Goal: Information Seeking & Learning: Learn about a topic

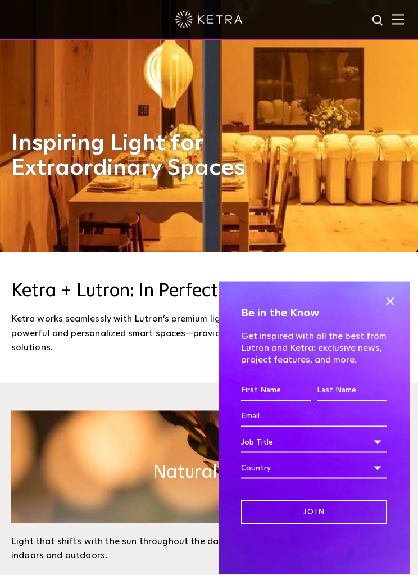
scroll to position [323, 0]
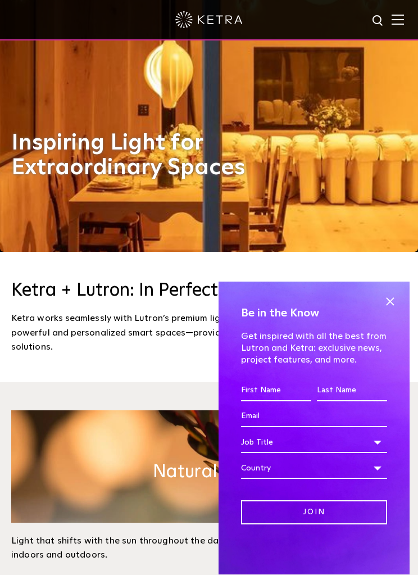
click at [392, 310] on span at bounding box center [390, 301] width 17 height 17
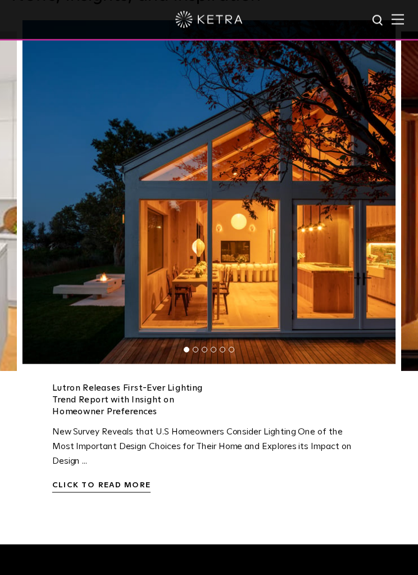
scroll to position [2403, 0]
click at [132, 415] on link "Lutron Releases First-Ever Lighting Trend Report with Insight on Homeowner Pref…" at bounding box center [127, 399] width 151 height 32
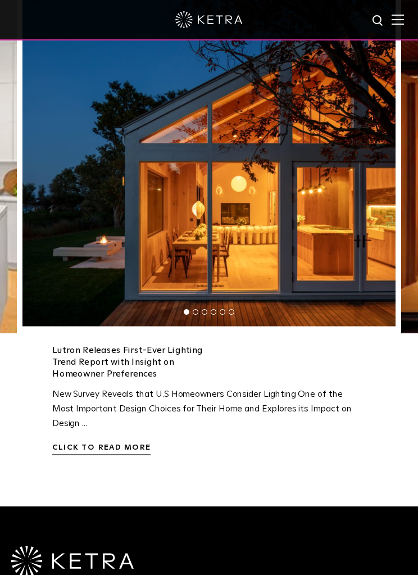
scroll to position [2440, 0]
click at [403, 21] on img at bounding box center [398, 19] width 12 height 11
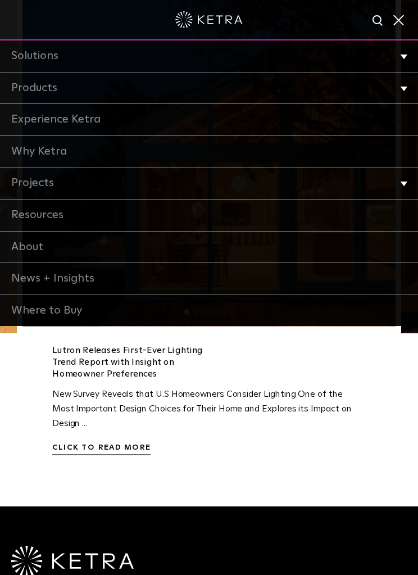
click at [404, 87] on li "Products Commercial Products Residential Products" at bounding box center [209, 88] width 418 height 32
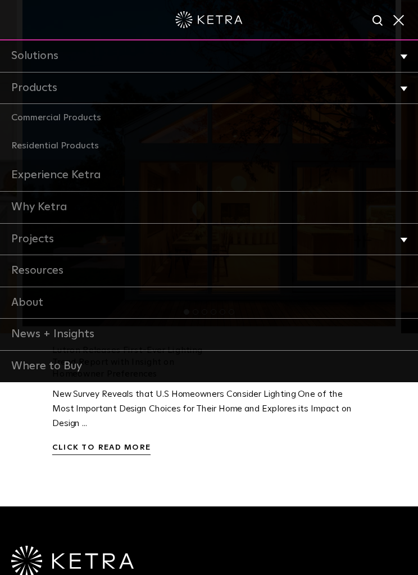
click at [94, 149] on link "Residential Products" at bounding box center [209, 146] width 418 height 28
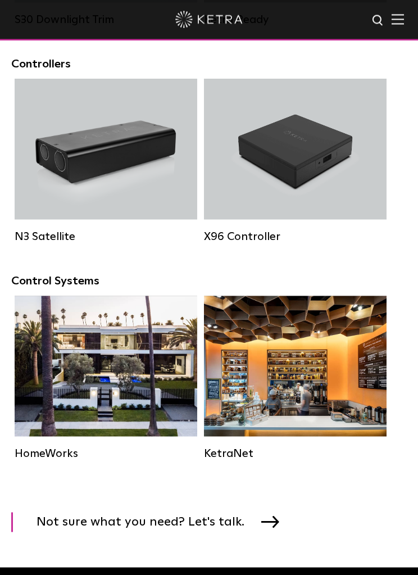
scroll to position [1538, 0]
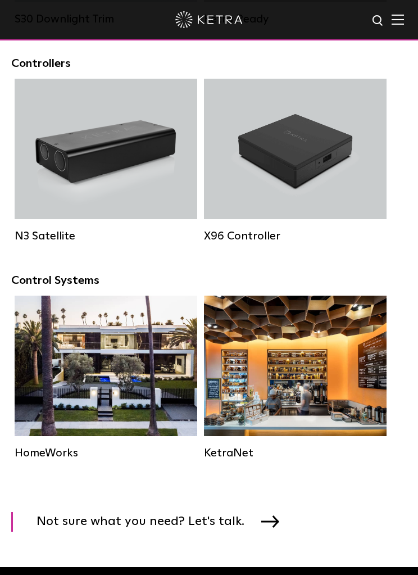
click at [60, 459] on div "HomeWorks" at bounding box center [106, 452] width 183 height 13
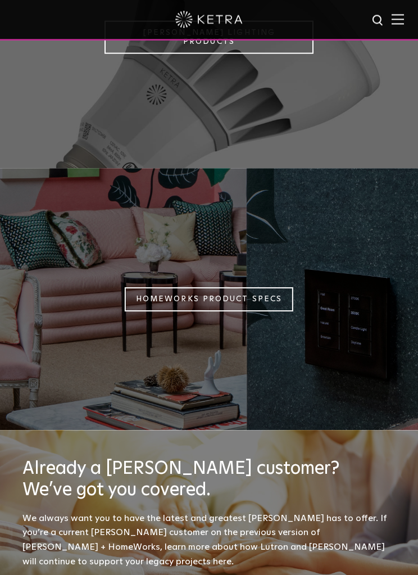
scroll to position [1082, 0]
click at [255, 311] on link "Homeworks Product Specs" at bounding box center [209, 299] width 169 height 24
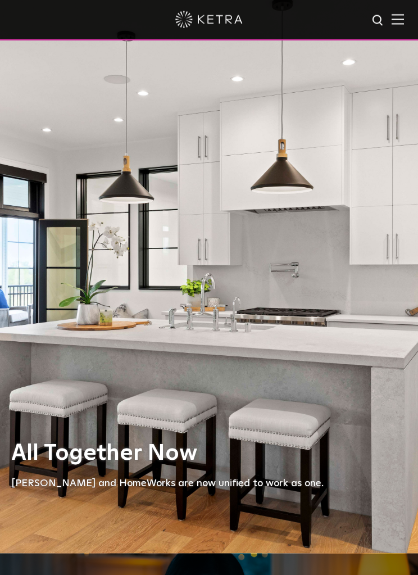
scroll to position [0, 0]
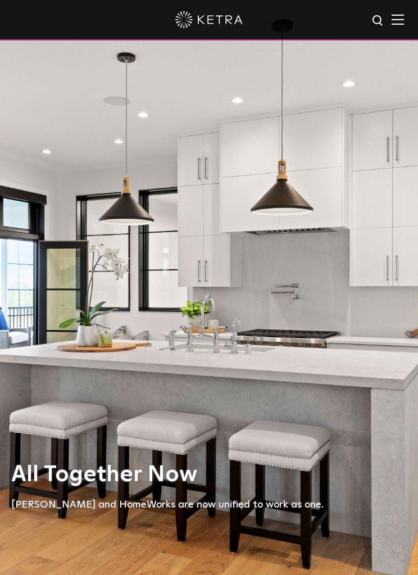
click at [396, 29] on div at bounding box center [209, 20] width 418 height 40
click at [400, 24] on img at bounding box center [398, 19] width 12 height 11
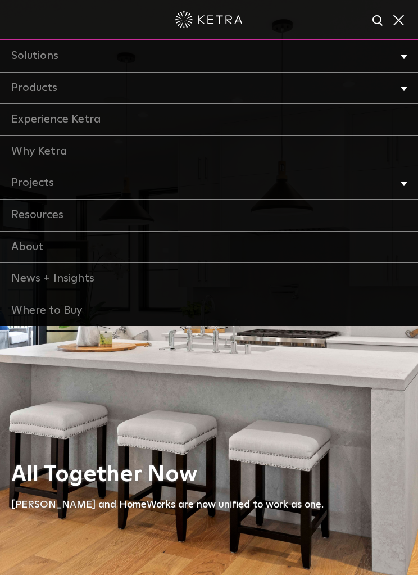
click at [396, 184] on li "Projects Home Office Dining Hospitality Museums + Galleries Places of Worship F…" at bounding box center [209, 183] width 418 height 32
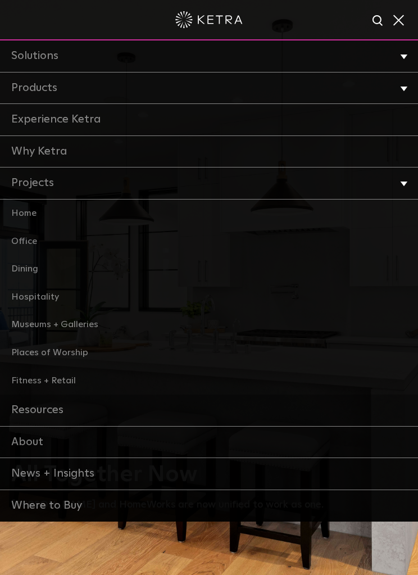
click at [400, 184] on li "Projects Home Office Dining Hospitality Museums + Galleries Places of Worship F…" at bounding box center [209, 280] width 418 height 227
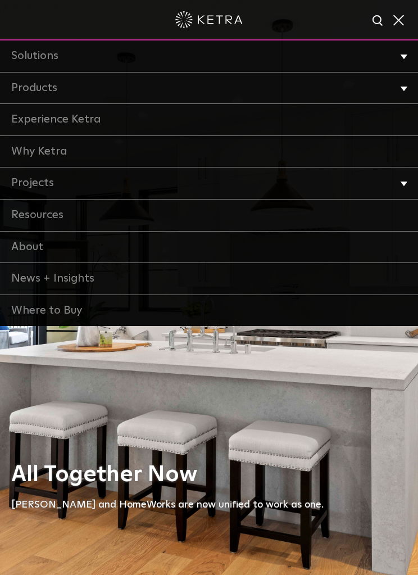
click at [404, 92] on li "Products Commercial Products Residential Products" at bounding box center [209, 88] width 418 height 32
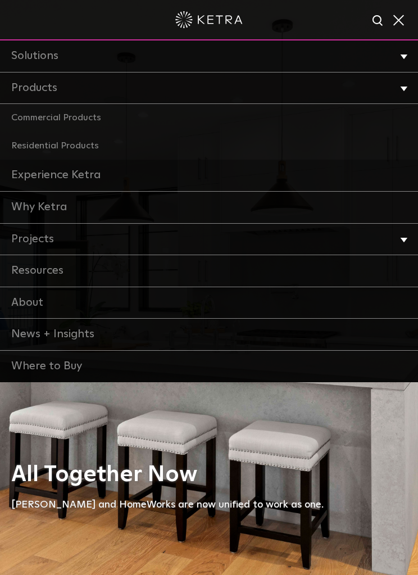
click at [398, 66] on li "Solutions Commercial Residential" at bounding box center [209, 56] width 418 height 32
click at [407, 61] on li "Solutions Commercial Residential" at bounding box center [209, 56] width 418 height 32
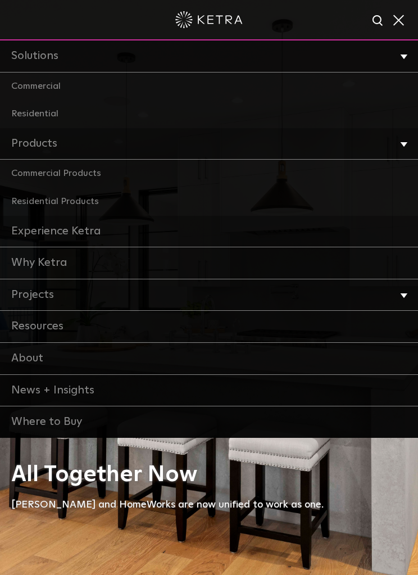
click at [53, 112] on link "Residential" at bounding box center [209, 114] width 418 height 28
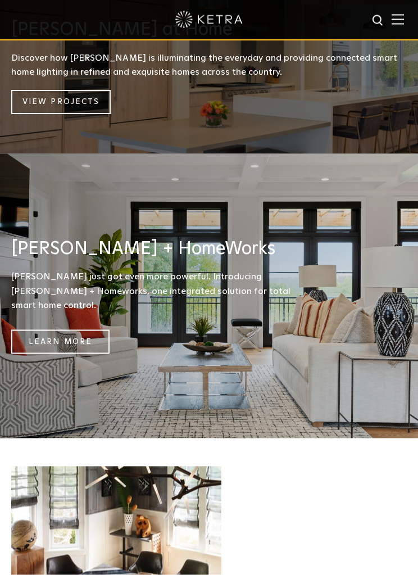
scroll to position [1066, 0]
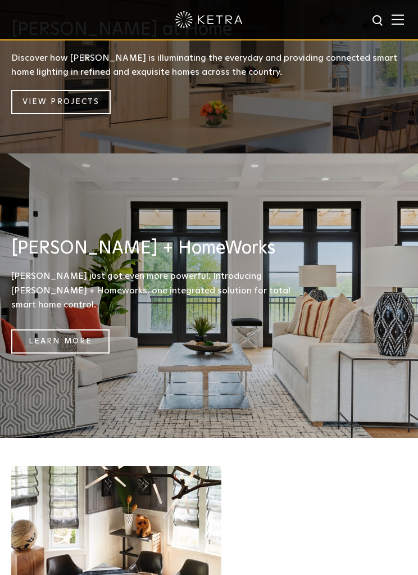
click at [78, 342] on link "Learn More" at bounding box center [60, 341] width 98 height 24
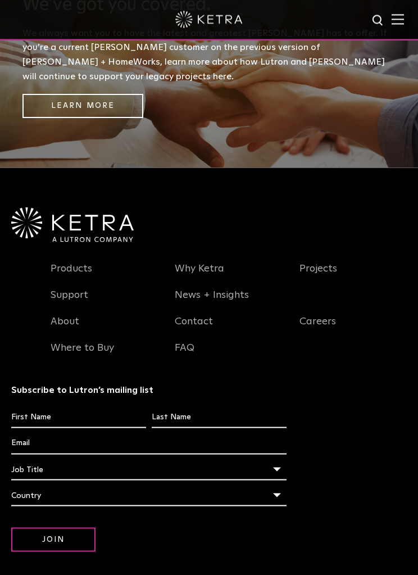
scroll to position [1572, 0]
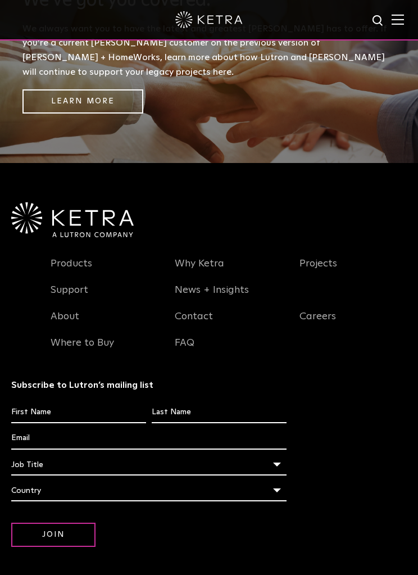
click at [230, 288] on link "News + Insights" at bounding box center [212, 297] width 74 height 26
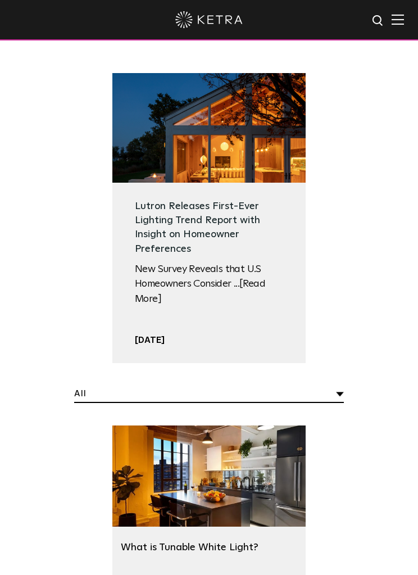
click at [267, 239] on h2 "Lutron Releases First-Ever Lighting Trend Report with Insight on Homeowner Pref…" at bounding box center [209, 227] width 148 height 57
click at [164, 334] on div "April 19" at bounding box center [209, 340] width 148 height 12
click at [205, 217] on link "Lutron Releases First-Ever Lighting Trend Report with Insight on Homeowner Pref…" at bounding box center [197, 227] width 125 height 53
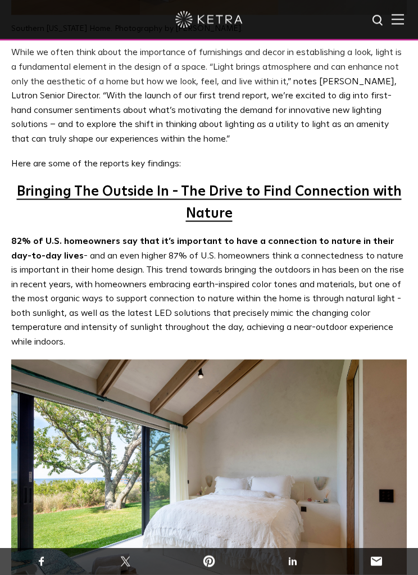
scroll to position [790, 0]
